Goal: Task Accomplishment & Management: Manage account settings

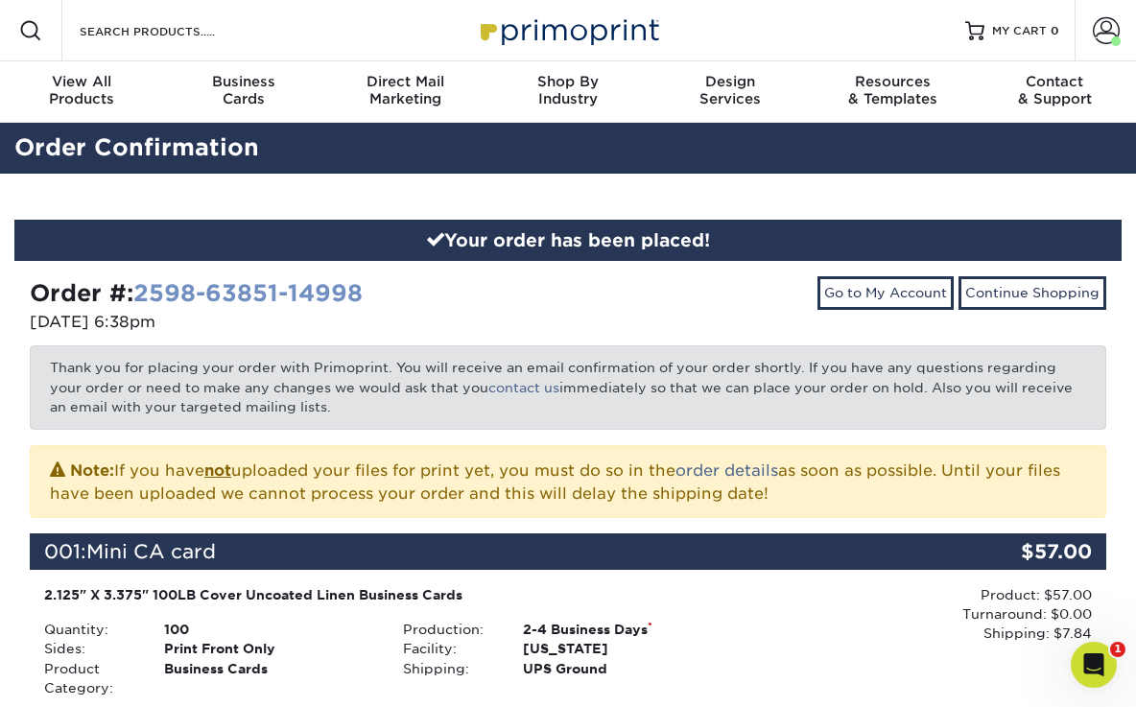
click at [297, 296] on link "2598-63851-14998" at bounding box center [247, 293] width 229 height 28
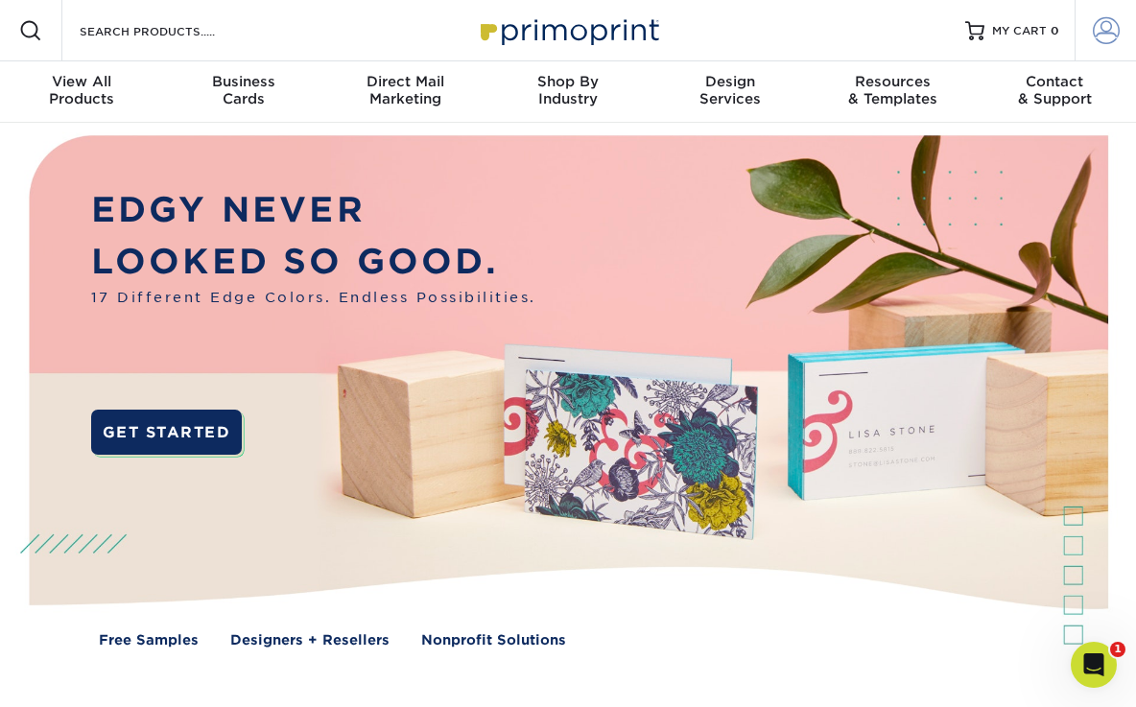
click at [1099, 35] on span at bounding box center [1106, 30] width 27 height 27
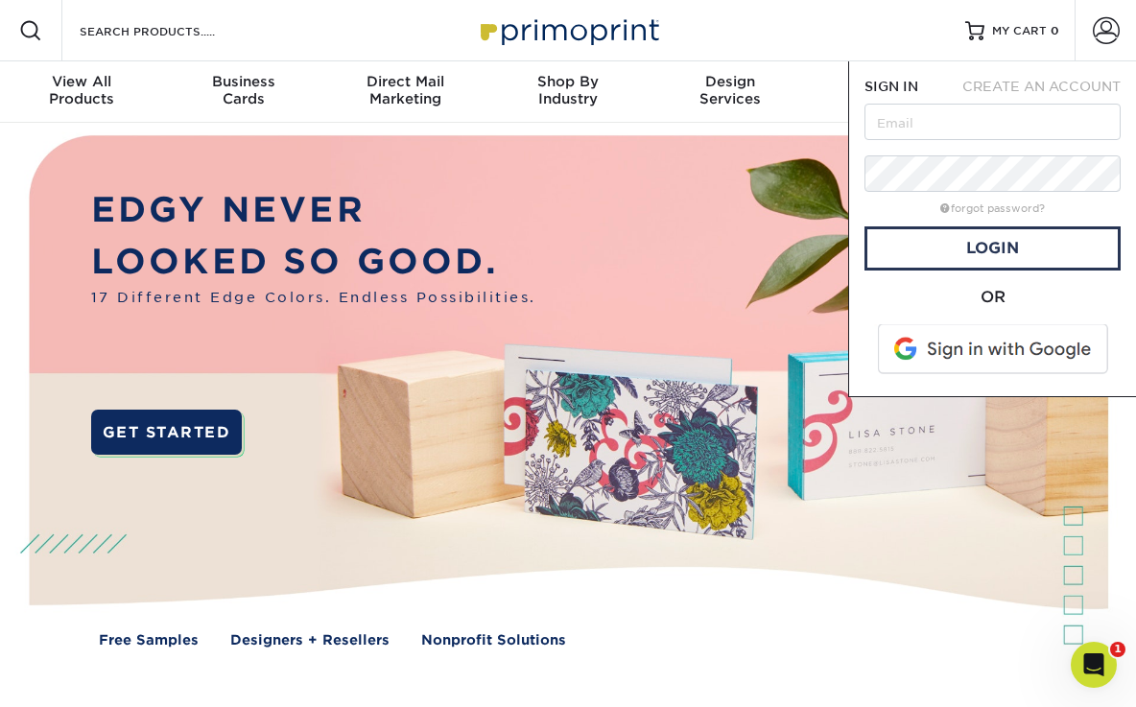
click at [965, 358] on span at bounding box center [994, 349] width 245 height 50
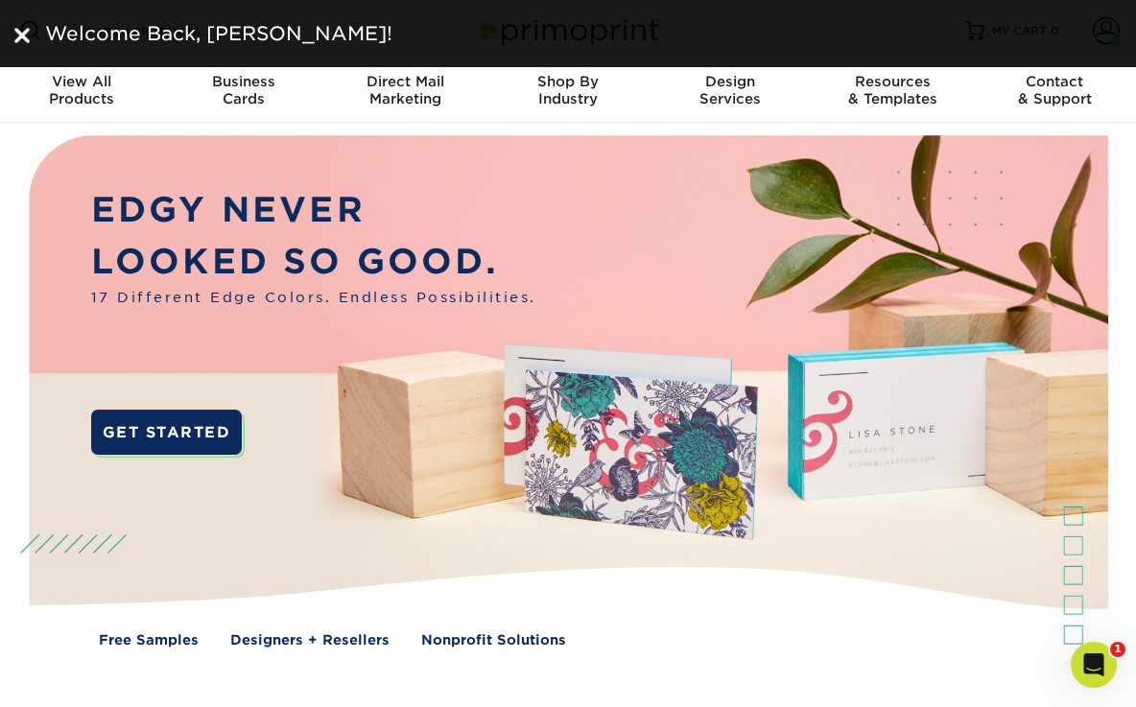
click at [32, 17] on div "Welcome Back, Jackie!" at bounding box center [568, 33] width 1136 height 67
click at [14, 39] on img at bounding box center [21, 35] width 15 height 15
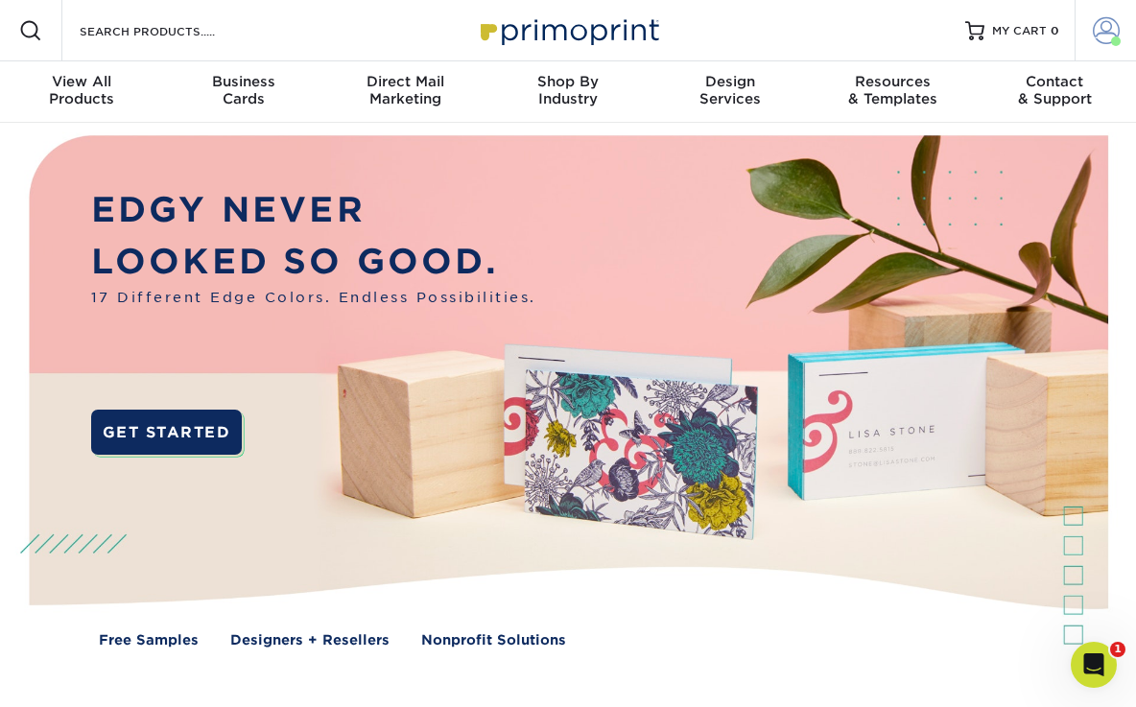
click at [1122, 31] on link "Account" at bounding box center [1105, 30] width 61 height 61
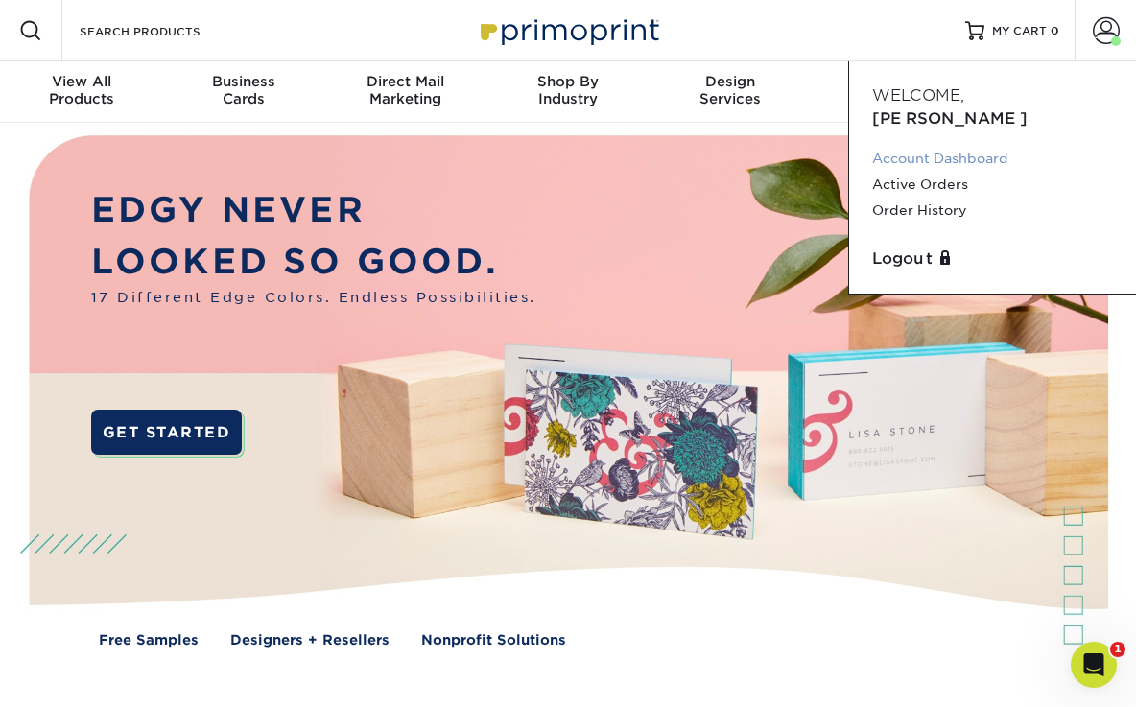
click at [985, 146] on link "Account Dashboard" at bounding box center [992, 159] width 241 height 26
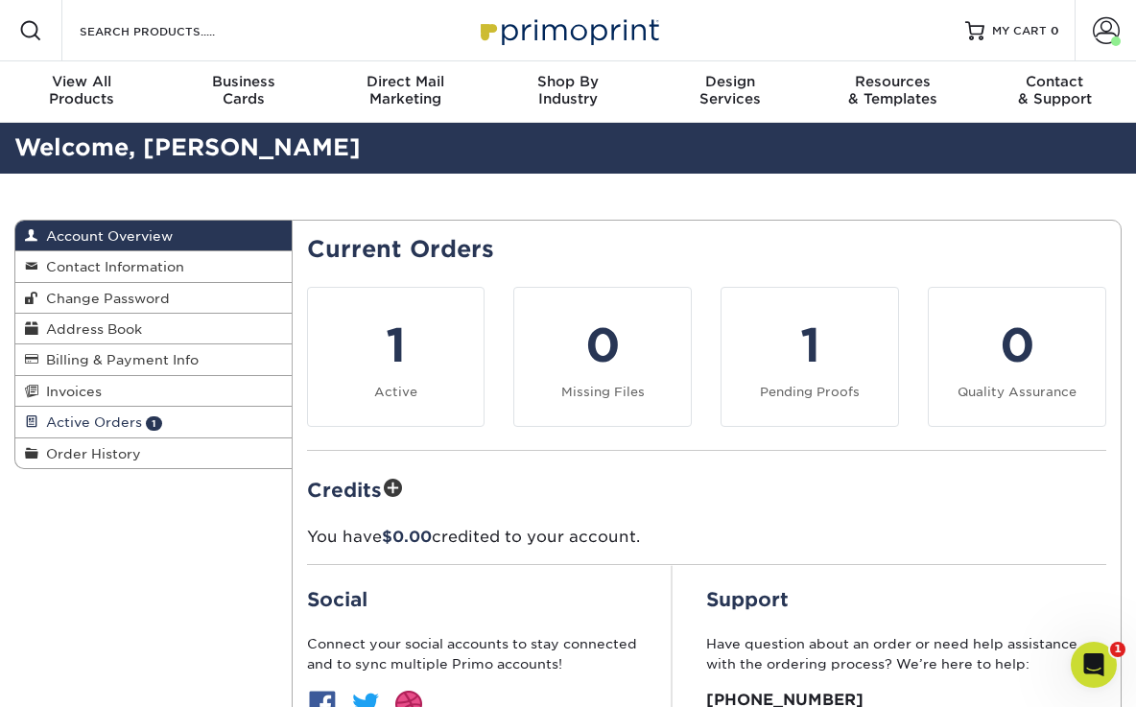
click at [188, 422] on link "Active Orders 1" at bounding box center [153, 422] width 276 height 31
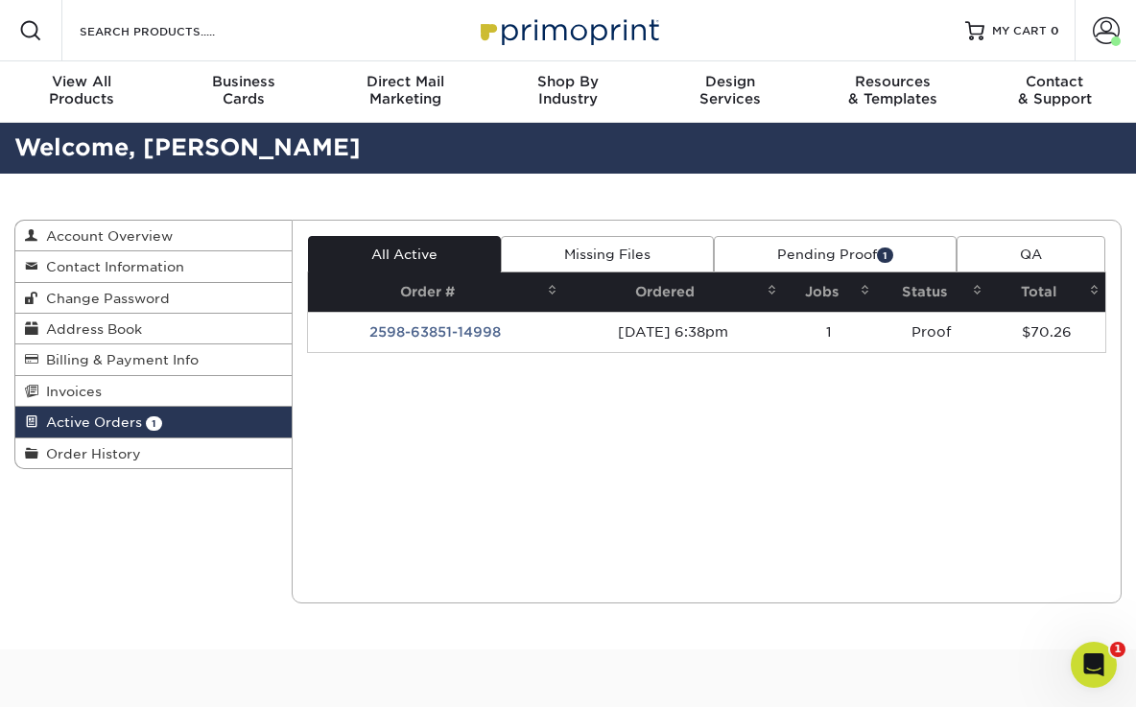
click at [836, 255] on link "Pending Proof 1" at bounding box center [835, 254] width 243 height 36
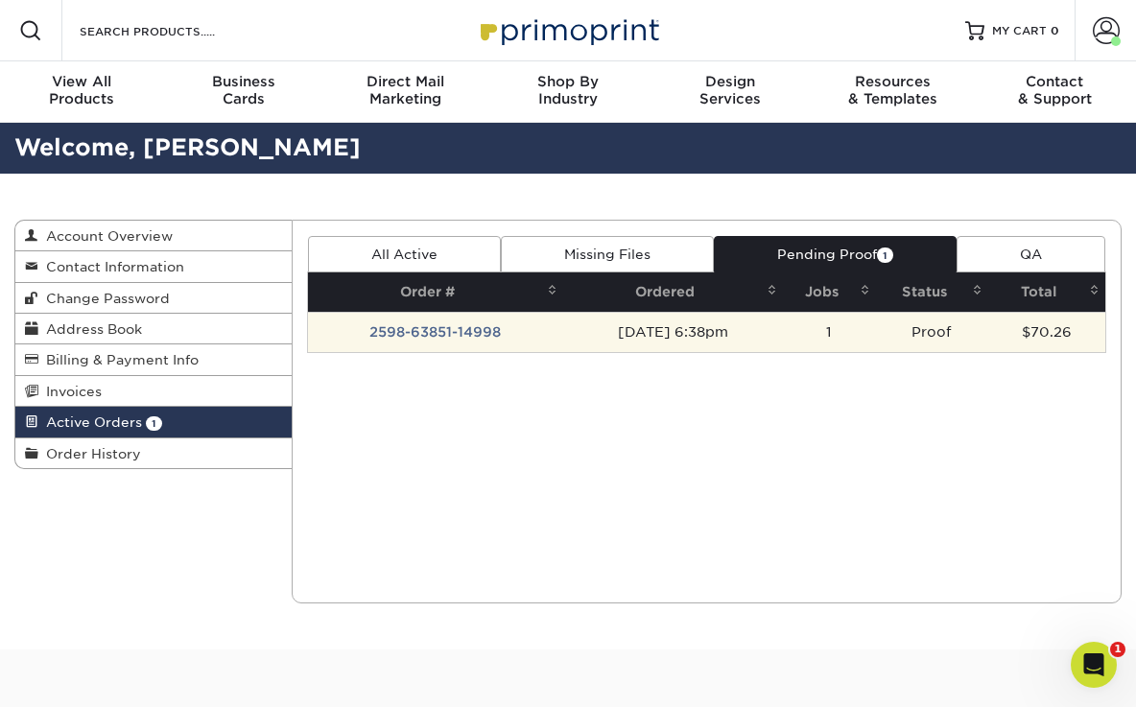
click at [416, 328] on td "2598-63851-14998" at bounding box center [435, 332] width 255 height 40
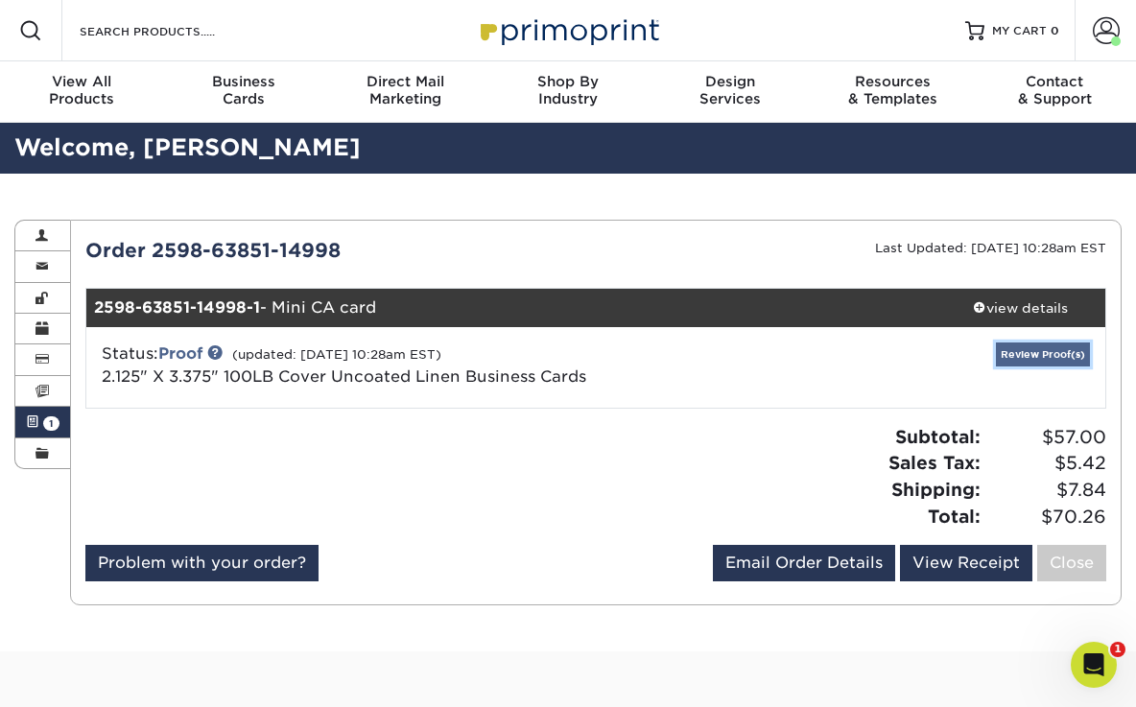
click at [1068, 354] on link "Review Proof(s)" at bounding box center [1043, 355] width 94 height 24
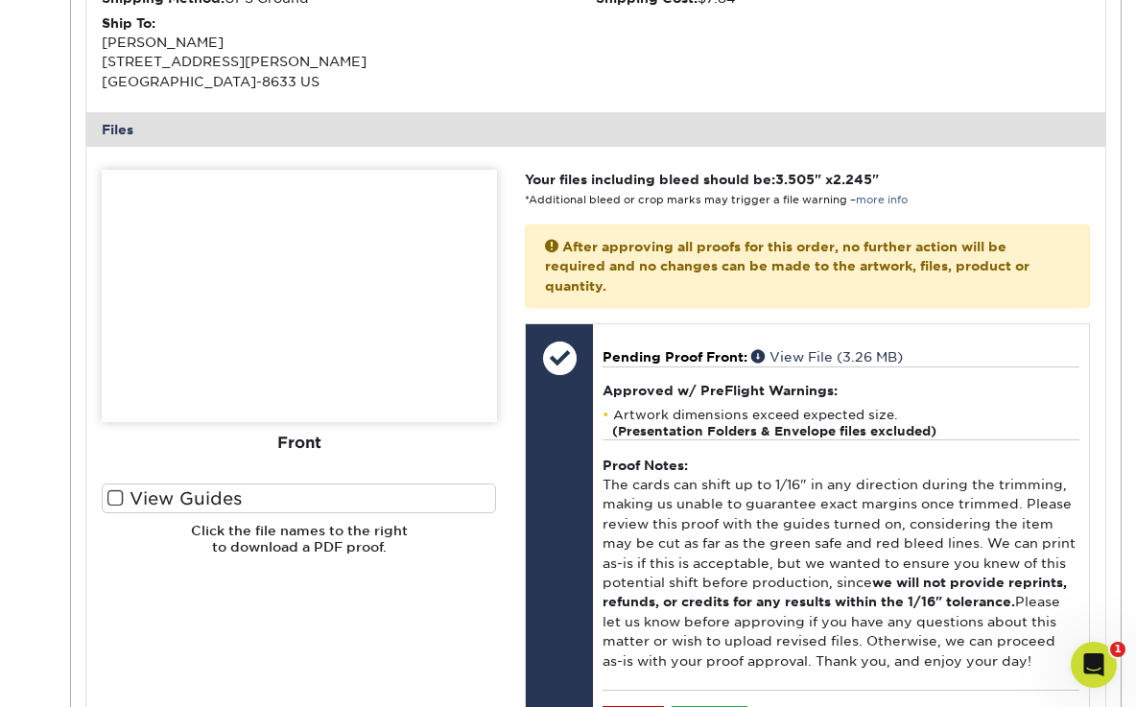
scroll to position [661, 0]
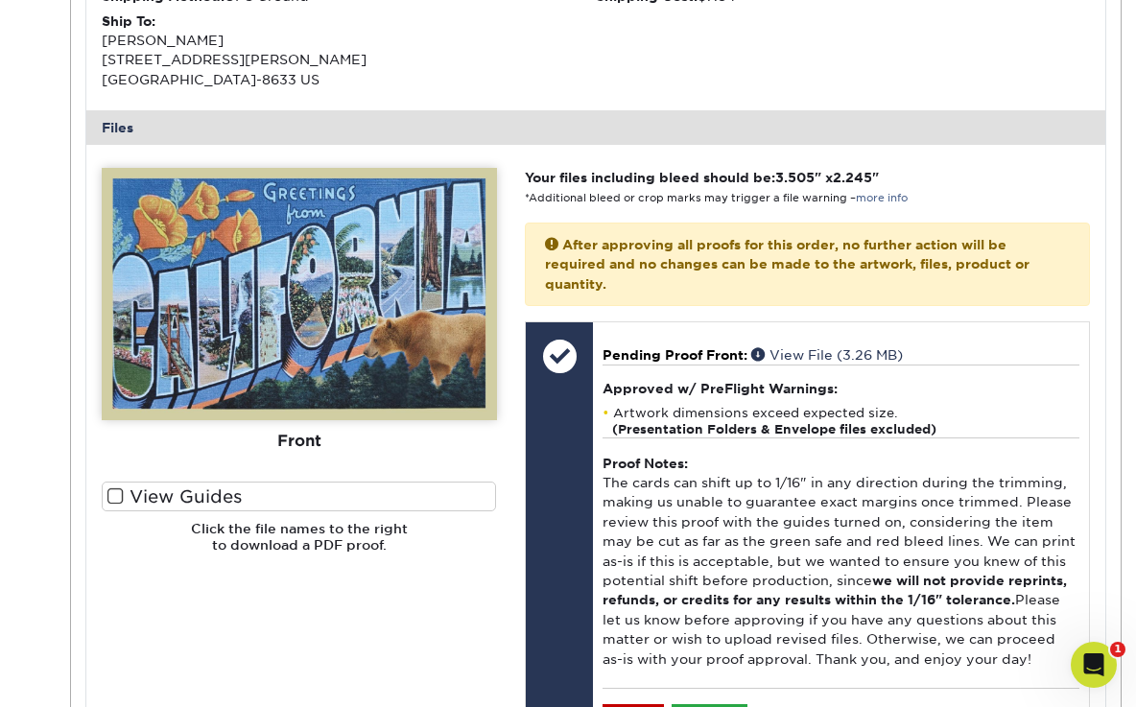
click at [112, 500] on span at bounding box center [115, 496] width 16 height 18
click at [0, 0] on input "View Guides" at bounding box center [0, 0] width 0 height 0
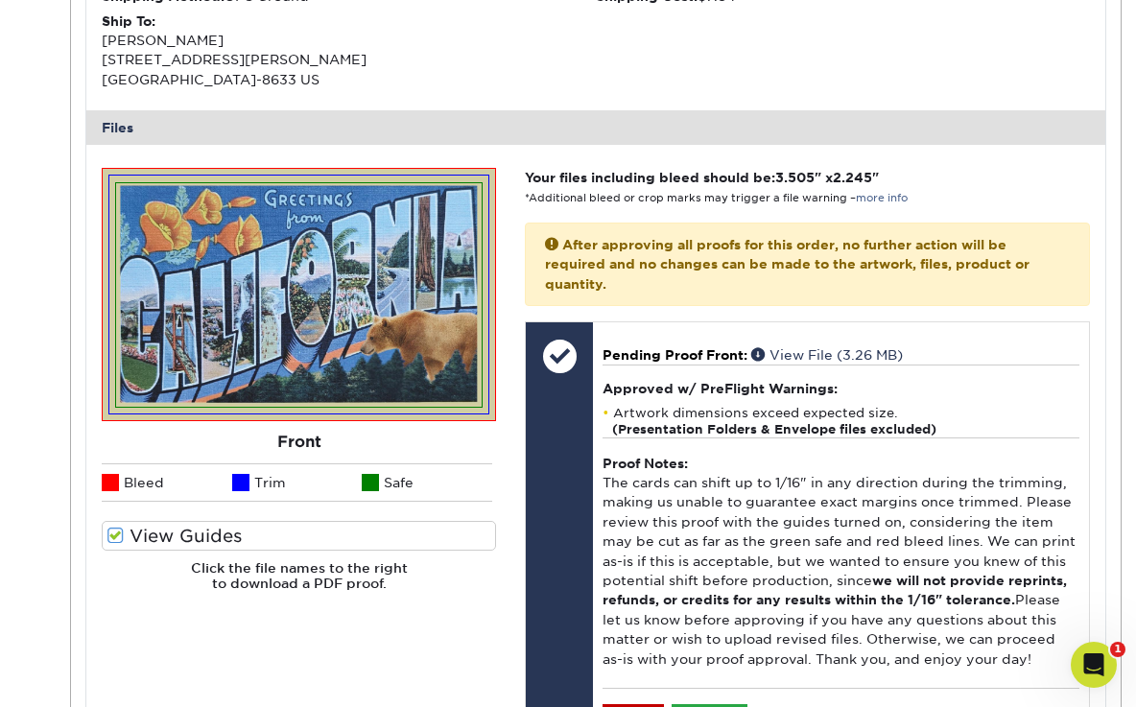
click at [112, 500] on li "Bleed" at bounding box center [167, 482] width 130 height 38
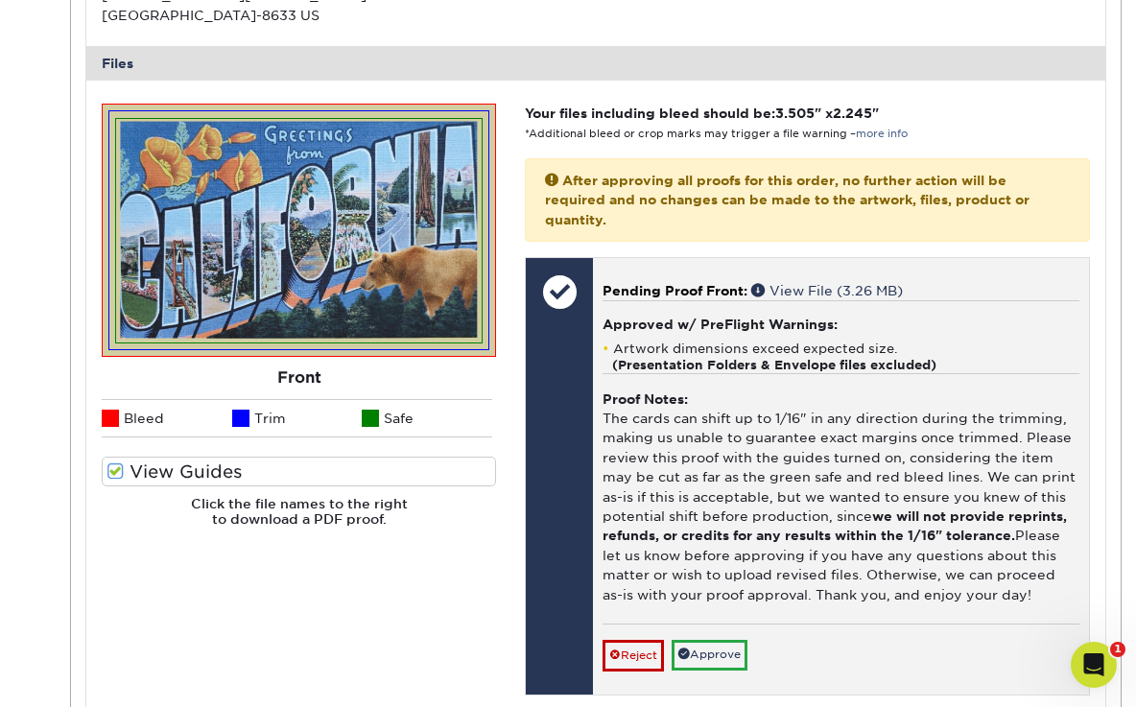
scroll to position [723, 0]
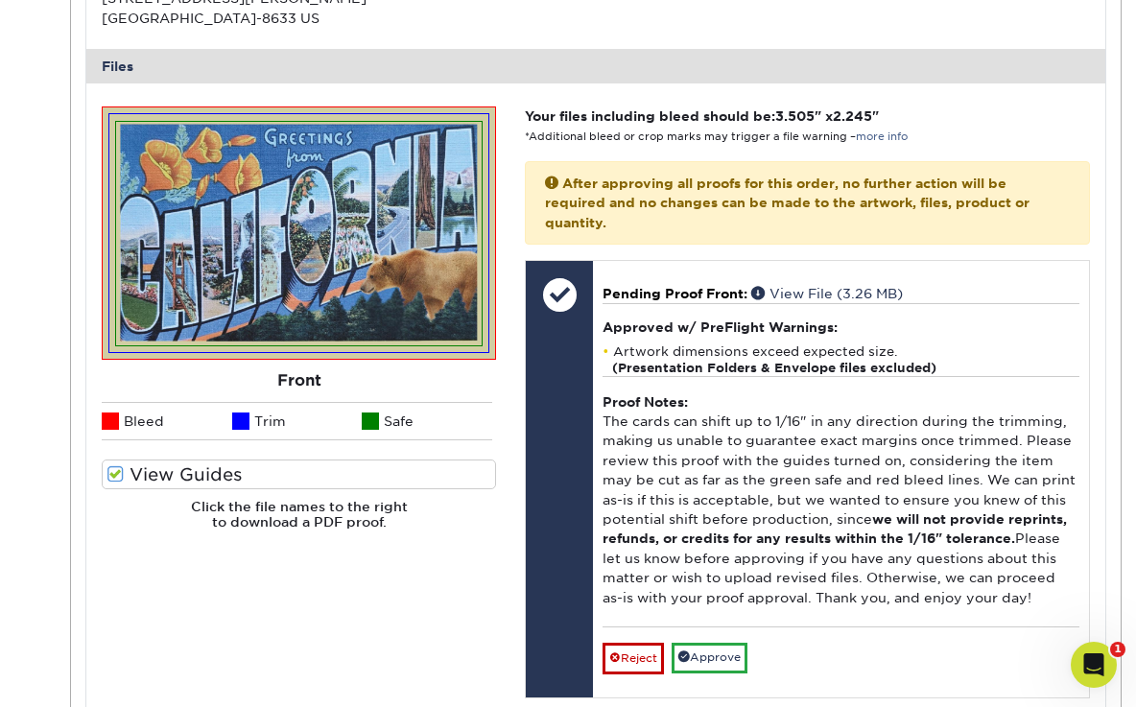
click at [113, 471] on span at bounding box center [115, 474] width 16 height 18
click at [0, 0] on input "View Guides" at bounding box center [0, 0] width 0 height 0
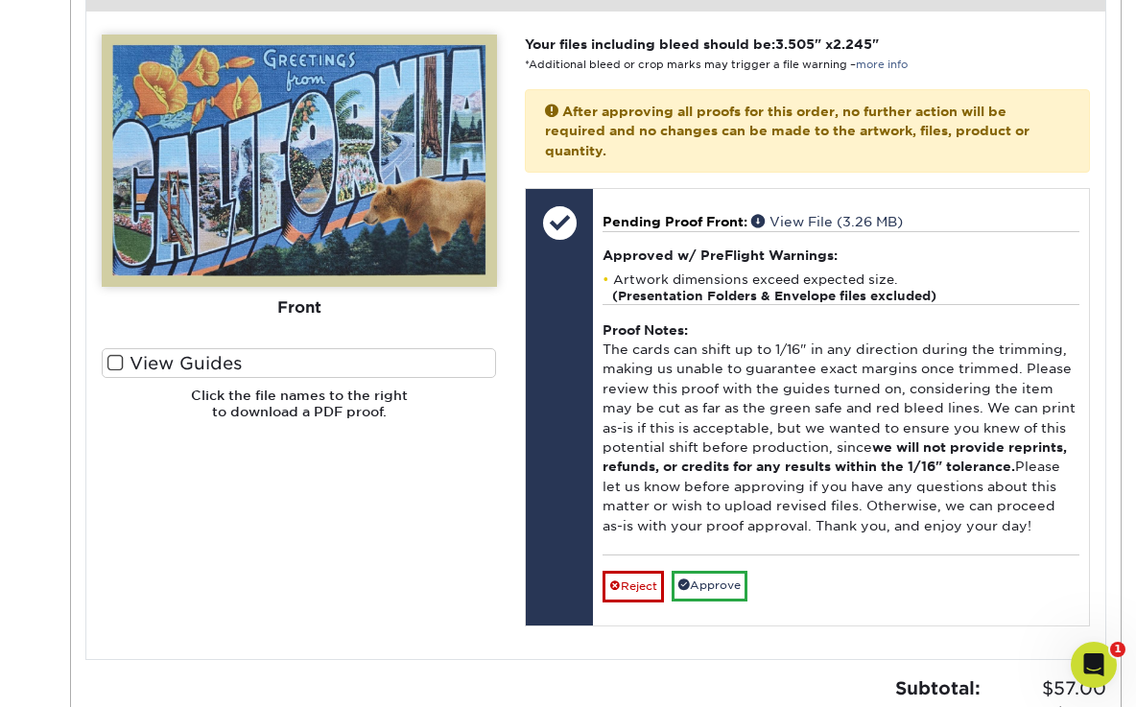
scroll to position [797, 0]
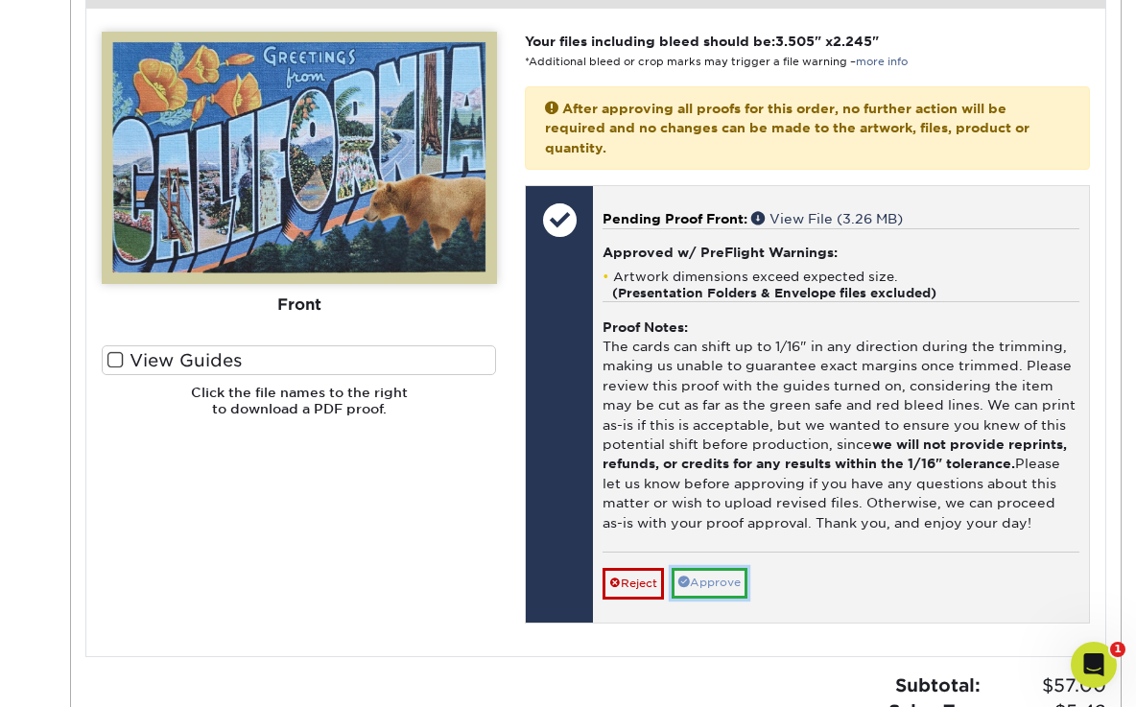
click at [732, 576] on link "Approve" at bounding box center [710, 583] width 76 height 30
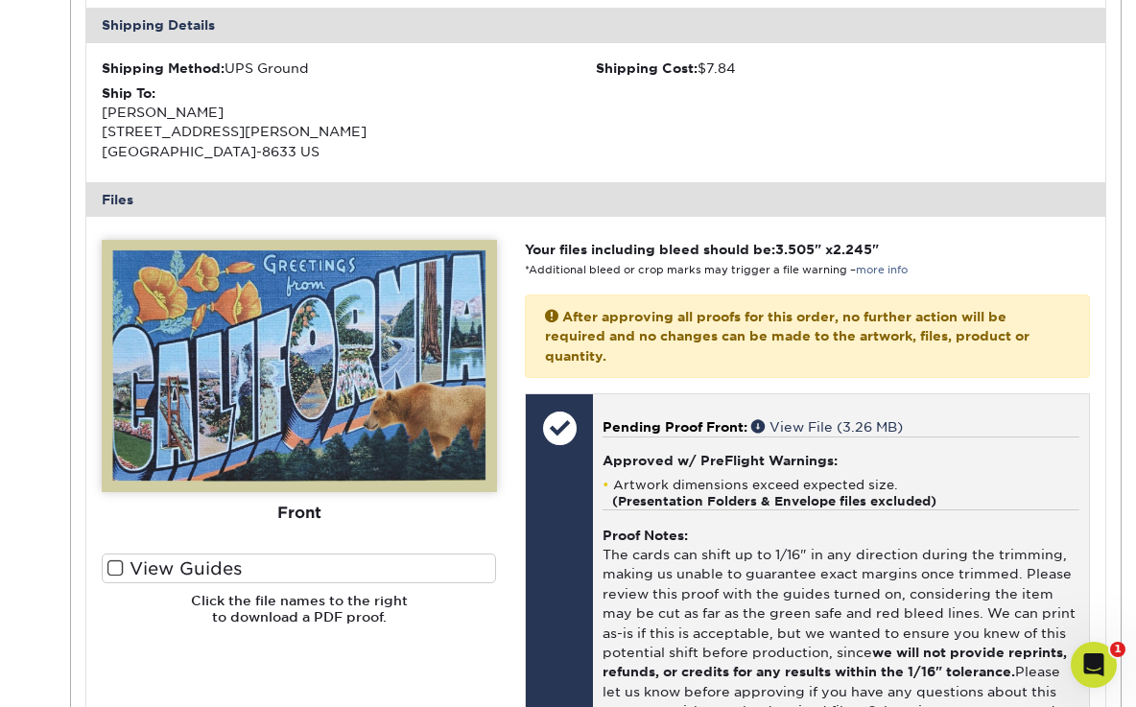
scroll to position [0, 0]
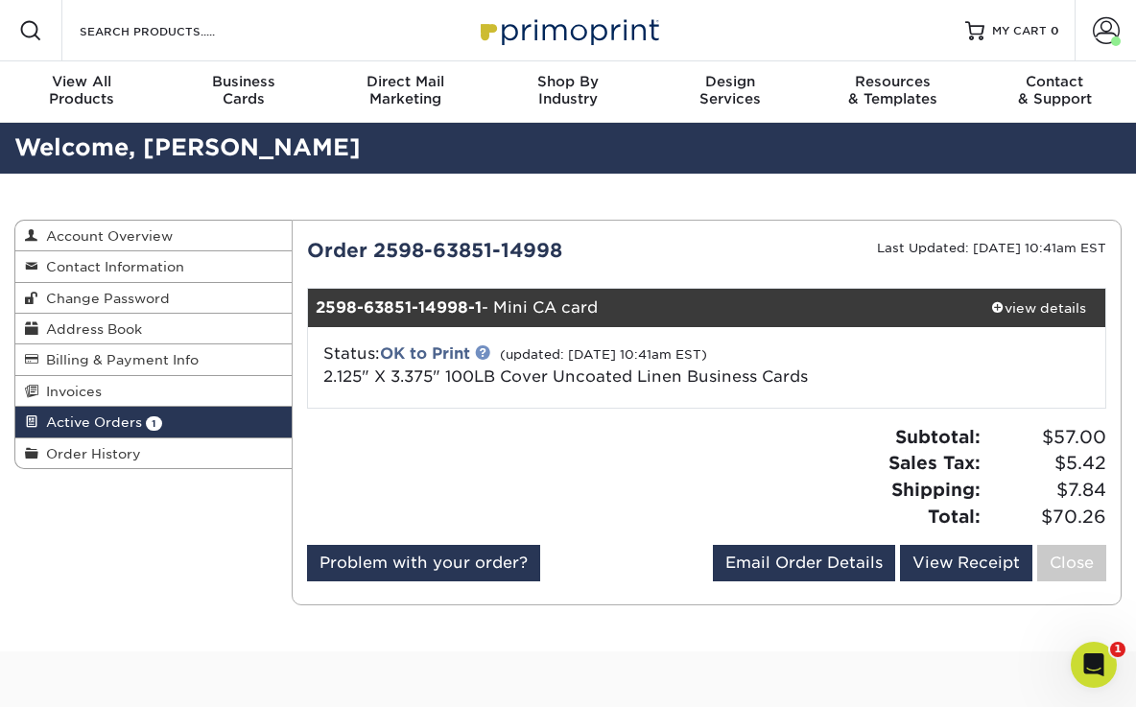
click at [485, 354] on link at bounding box center [482, 351] width 15 height 15
